Goal: Task Accomplishment & Management: Manage account settings

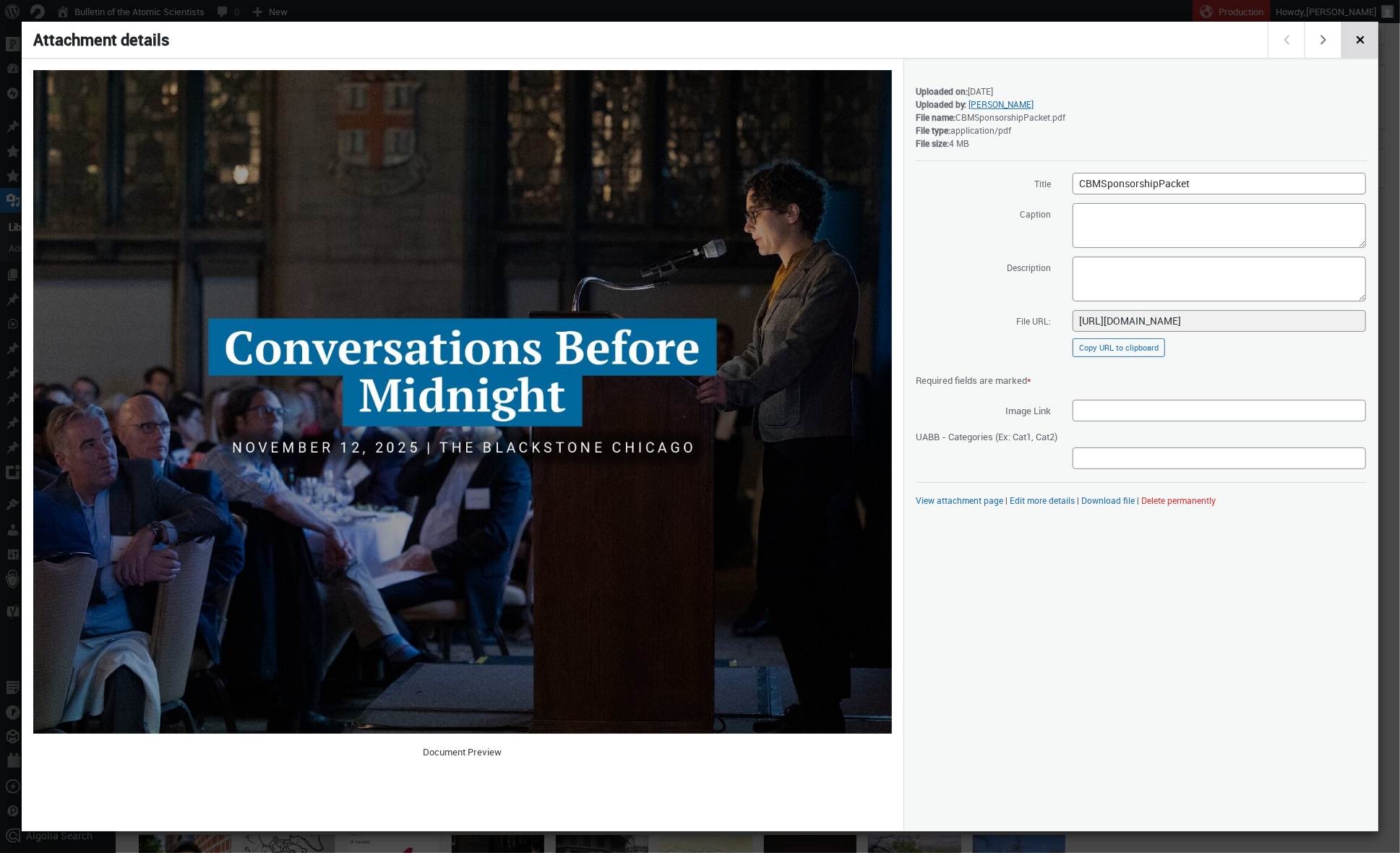
click at [1368, 39] on span "Close dialog" at bounding box center [1360, 38] width 16 height 12
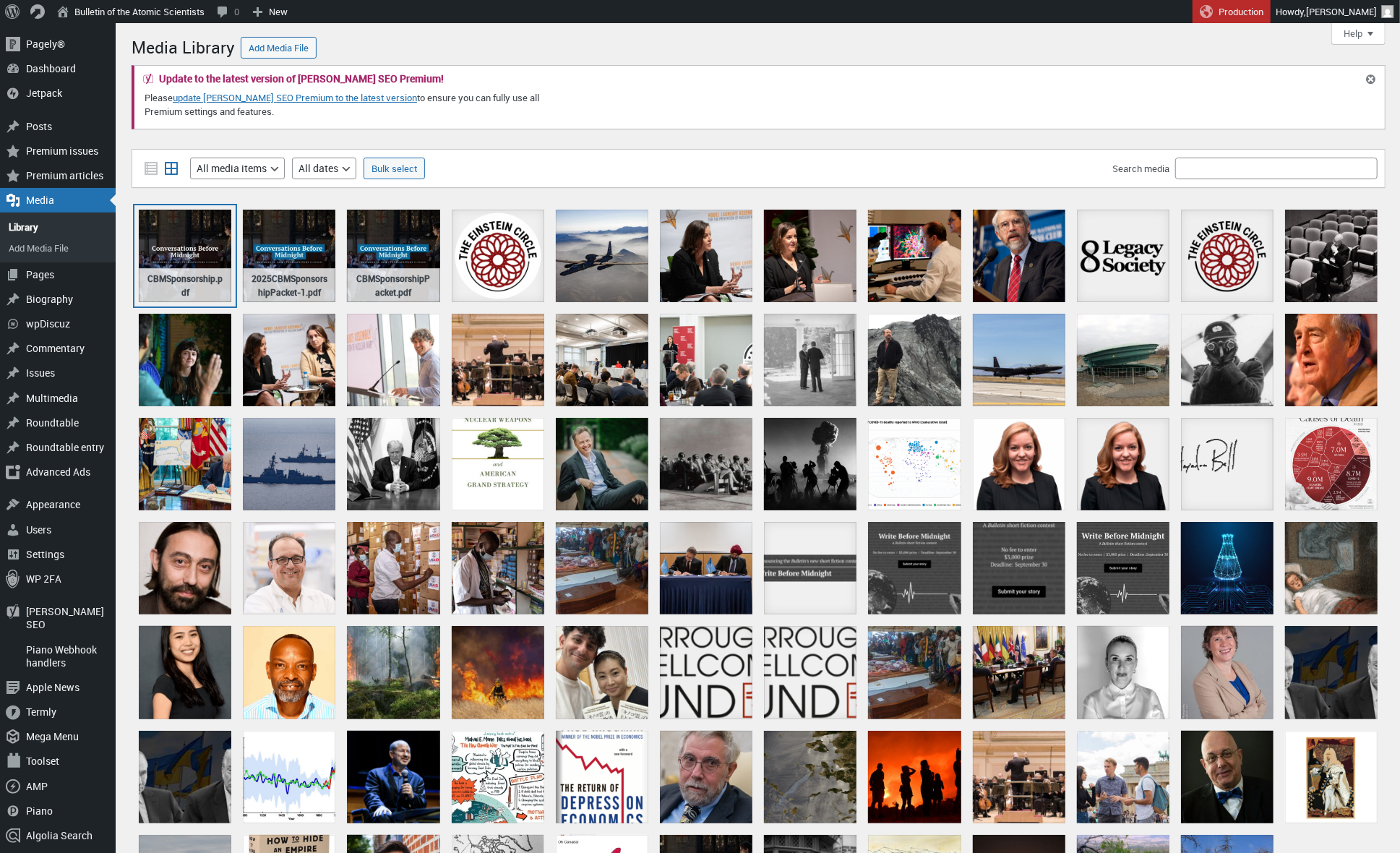
click at [174, 250] on div "CBMSponsorship.pdf" at bounding box center [185, 255] width 92 height 92
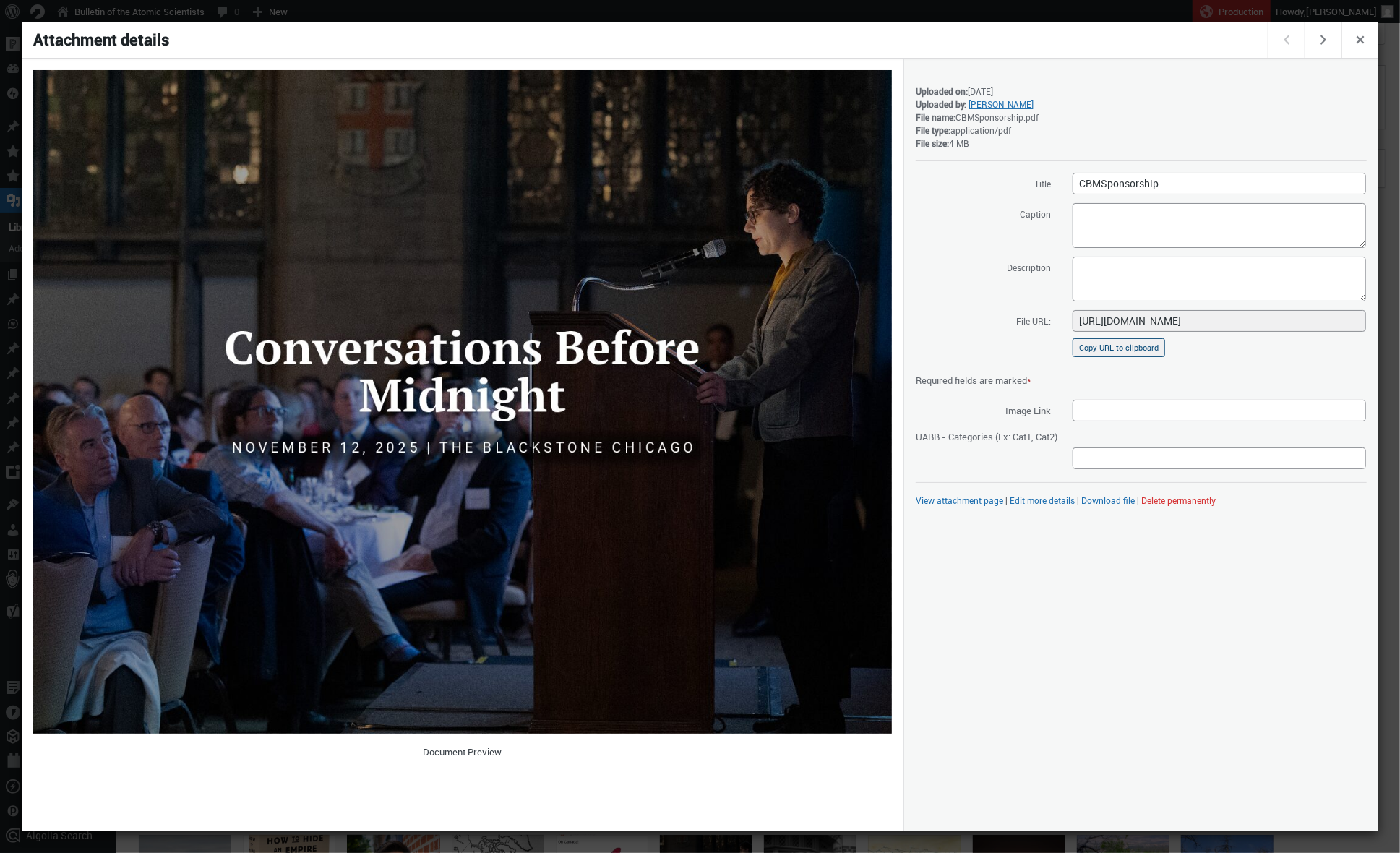
click at [1156, 342] on button "Copy URL to clipboard" at bounding box center [1118, 348] width 92 height 19
click at [1366, 41] on span "Close dialog" at bounding box center [1360, 38] width 16 height 12
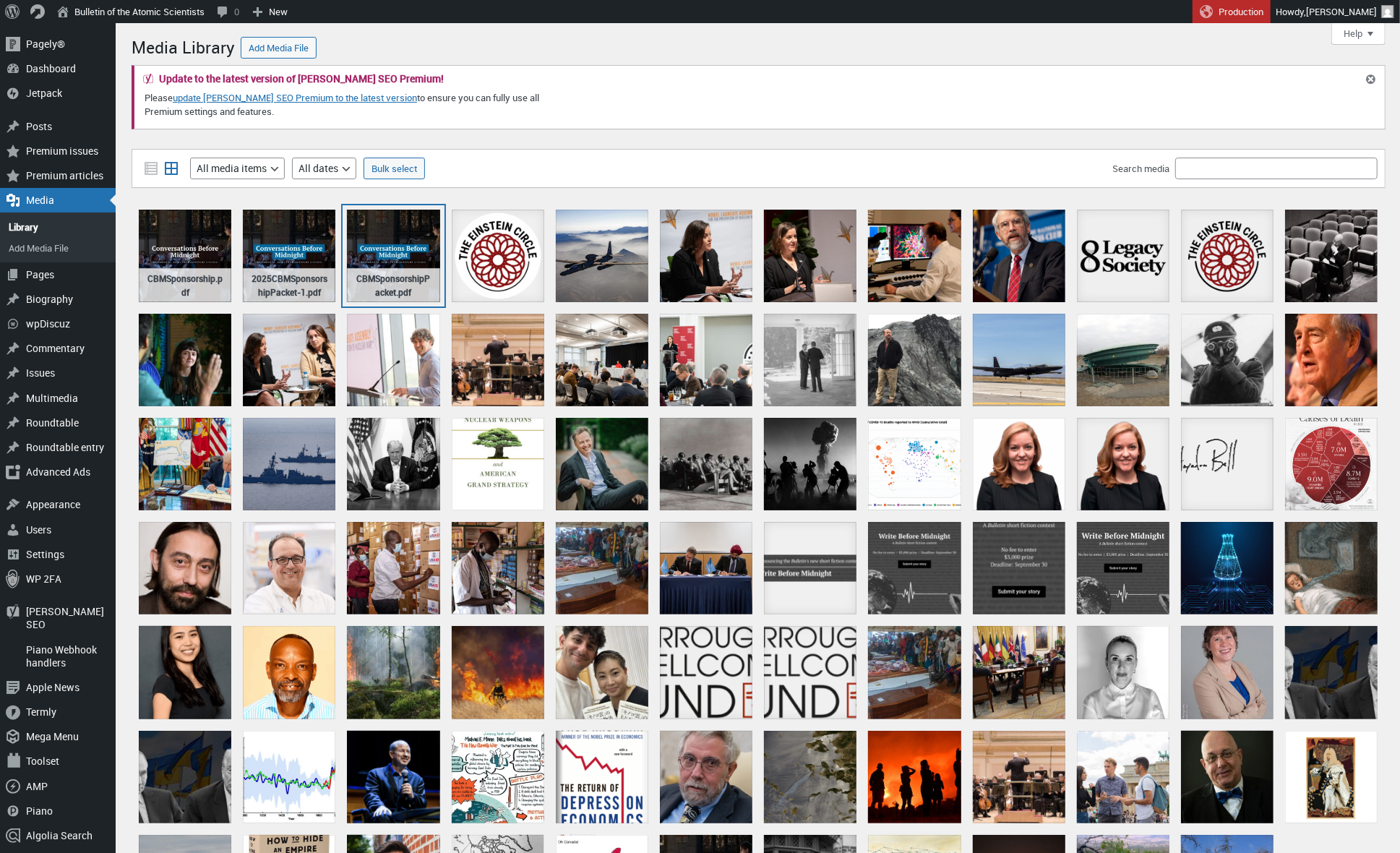
click at [403, 241] on div "CBMSponsorshipPacket.pdf" at bounding box center [393, 255] width 92 height 92
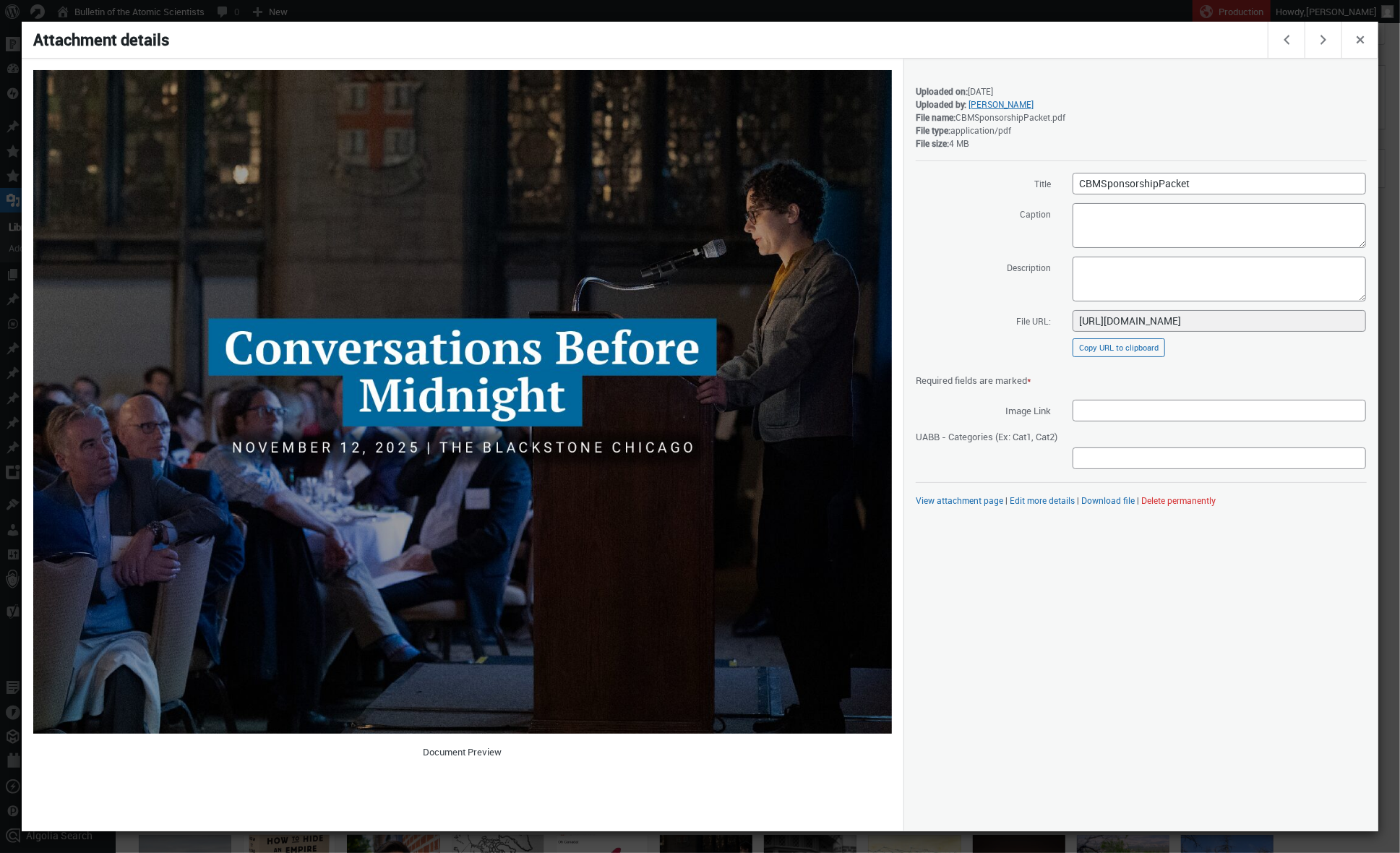
click at [1197, 499] on button "Delete permanently" at bounding box center [1178, 500] width 74 height 12
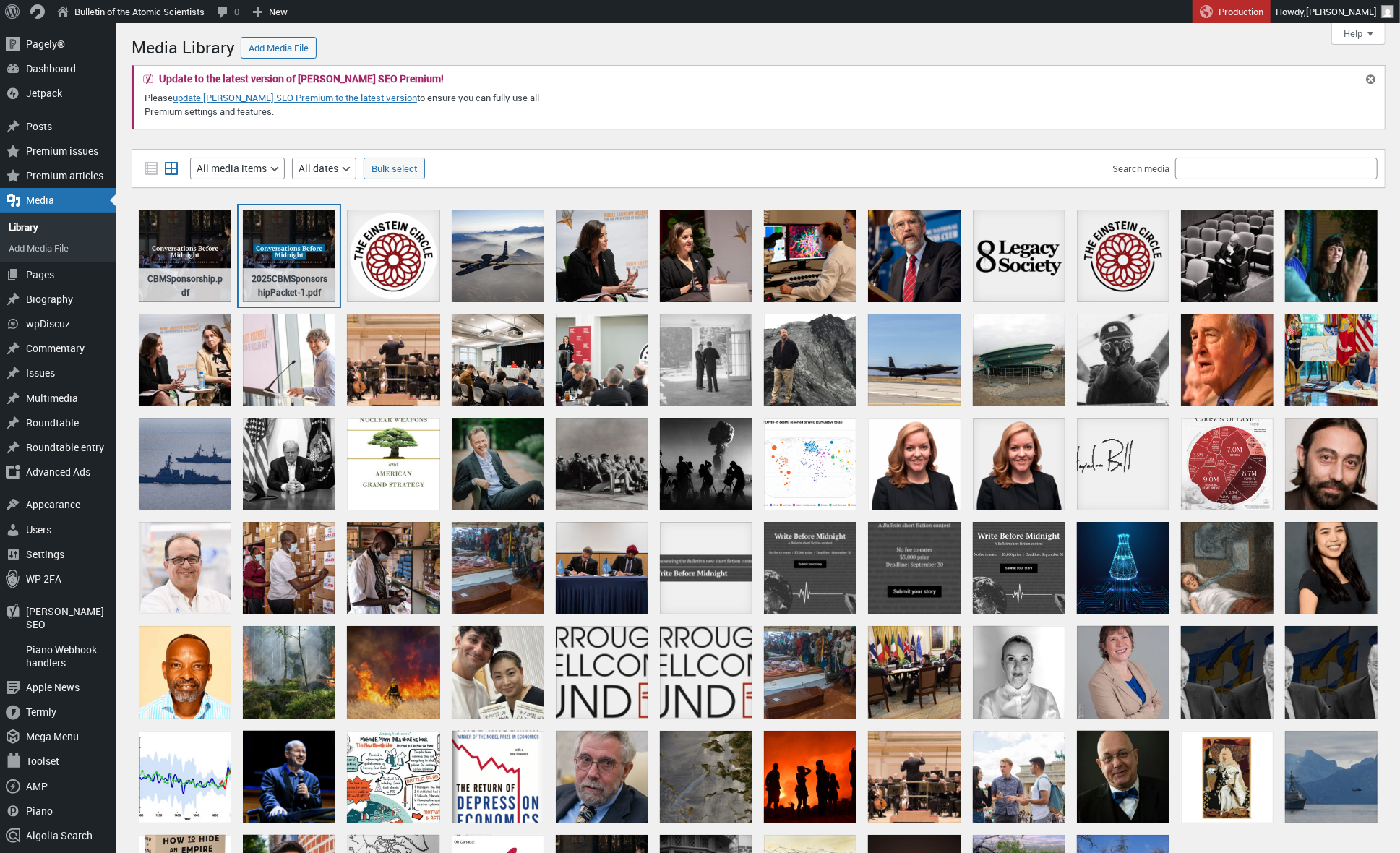
click at [287, 281] on div "2025CBMSponsorshipPacket-1.pdf" at bounding box center [289, 255] width 92 height 92
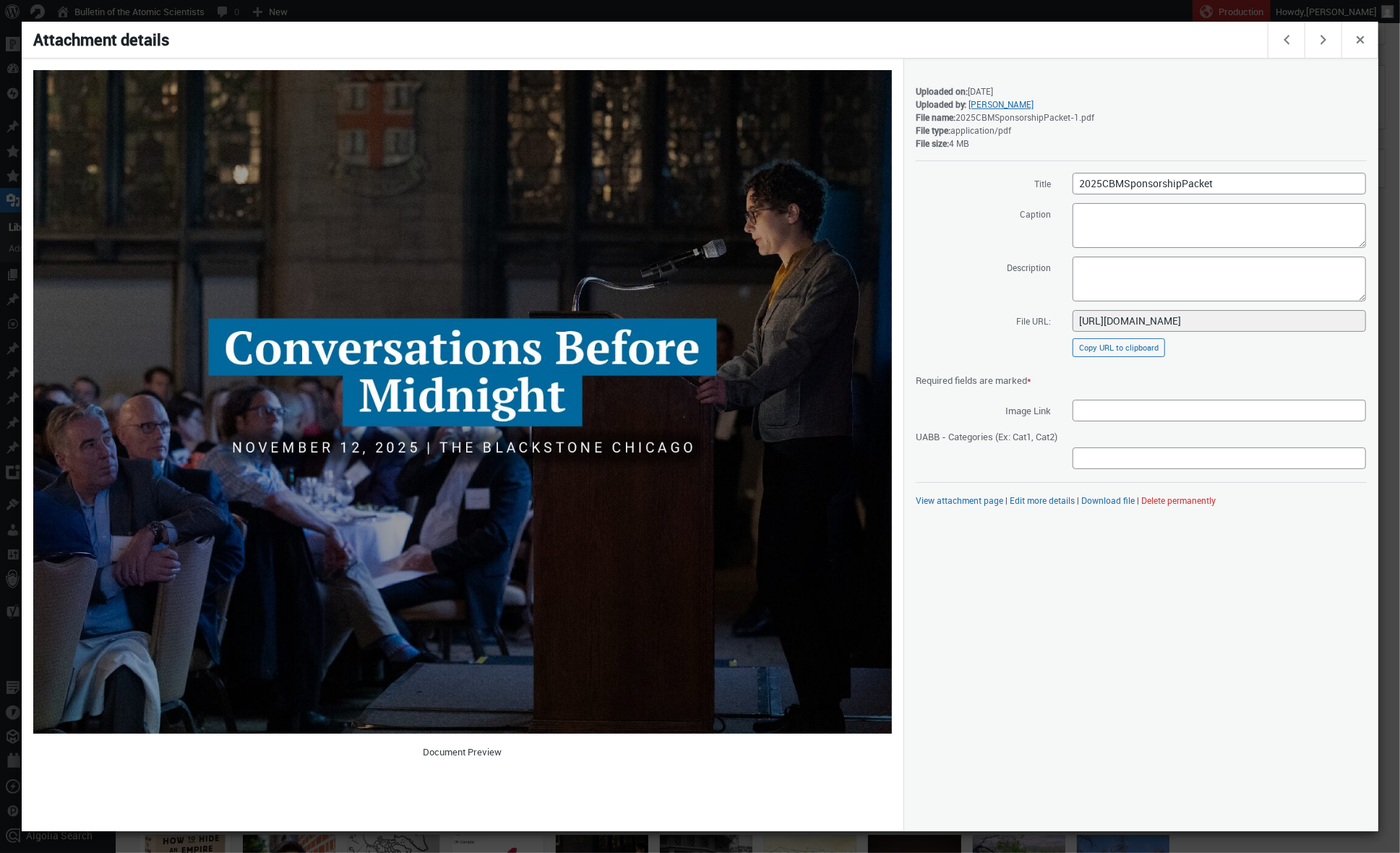
click at [1186, 496] on button "Delete permanently" at bounding box center [1178, 500] width 74 height 12
